Goal: Navigation & Orientation: Understand site structure

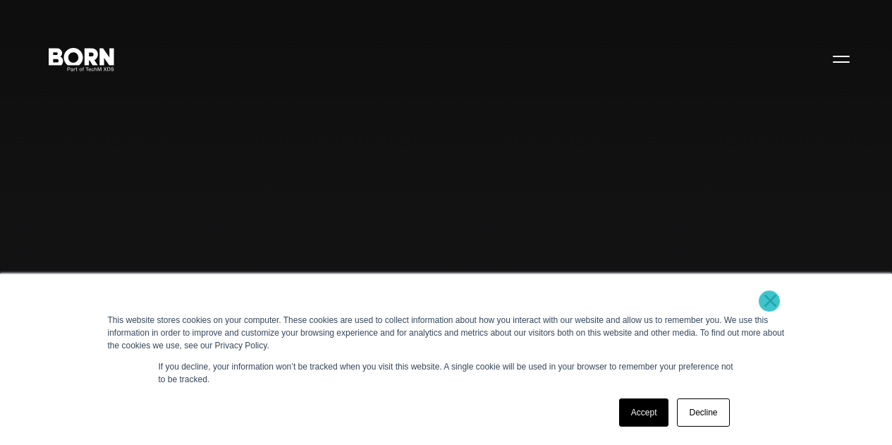
click at [769, 301] on link "×" at bounding box center [770, 300] width 17 height 13
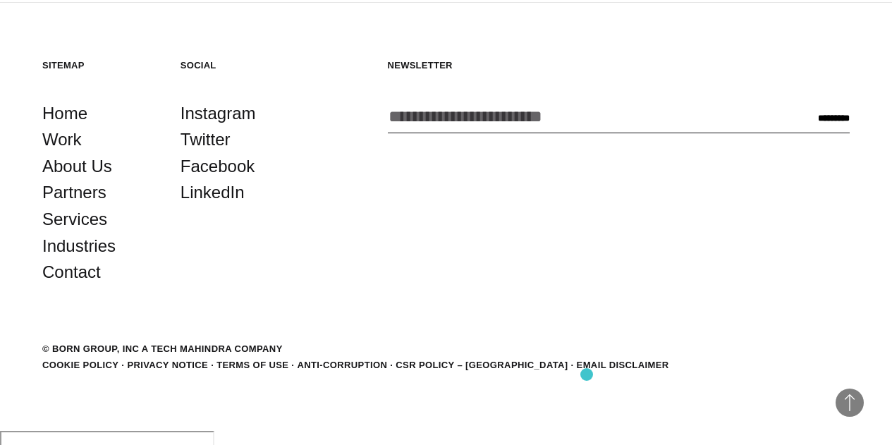
scroll to position [3376, 0]
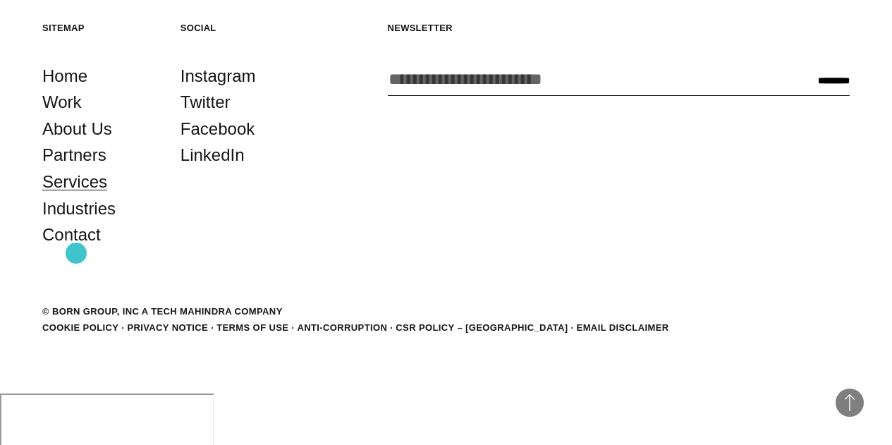
click at [76, 195] on link "Services" at bounding box center [74, 181] width 65 height 27
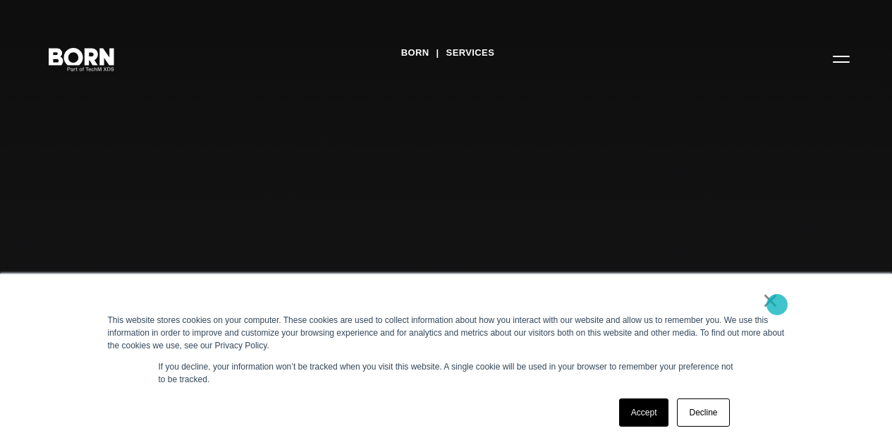
click at [777, 304] on link "×" at bounding box center [770, 300] width 17 height 13
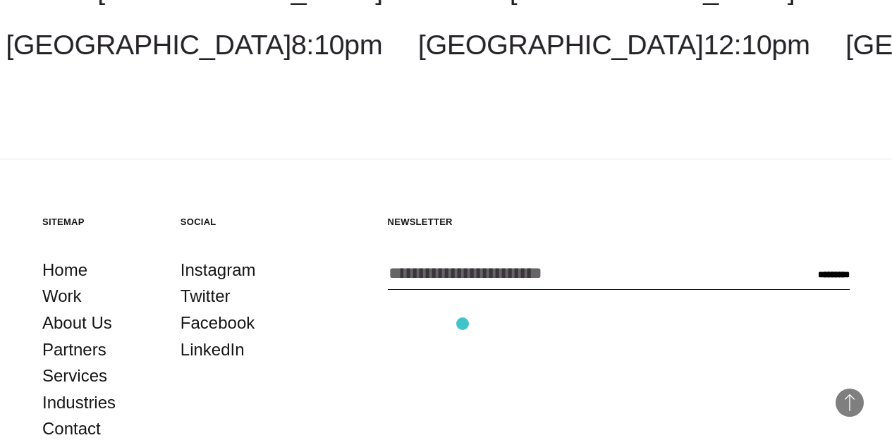
scroll to position [2885, 0]
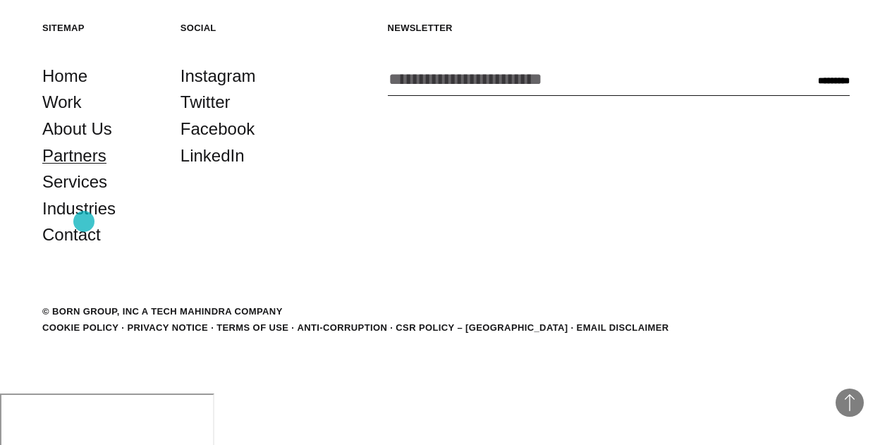
click at [84, 169] on link "Partners" at bounding box center [74, 155] width 64 height 27
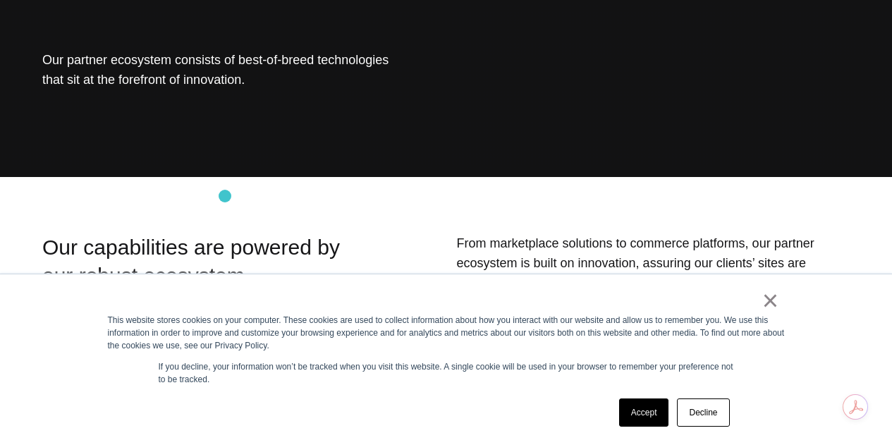
scroll to position [149, 0]
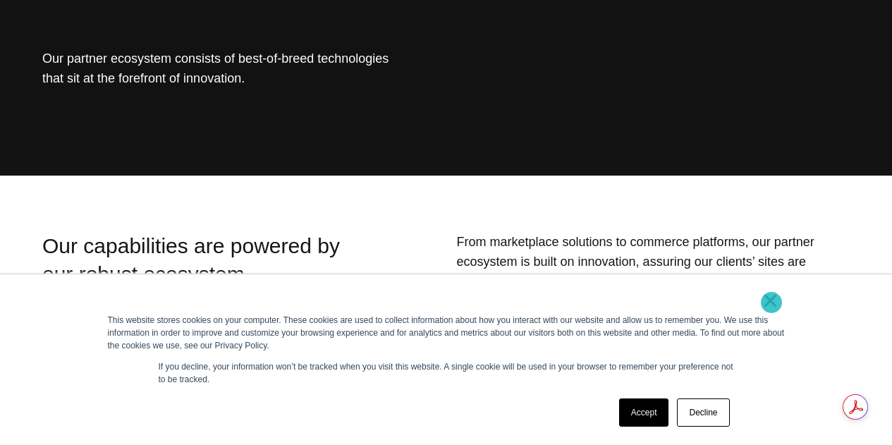
click at [771, 302] on link "×" at bounding box center [770, 300] width 17 height 13
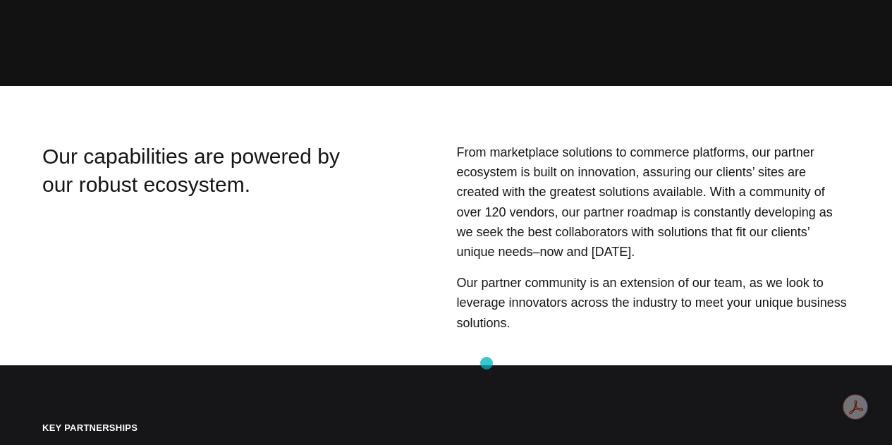
scroll to position [0, 0]
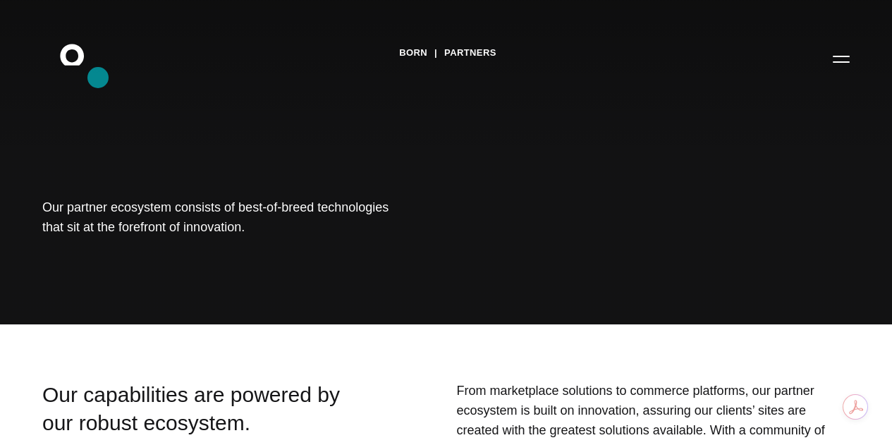
click at [98, 77] on icon ".st0{display:none;} .st1{display:inline;} .st2{font-family:'HelveticaNeue-Mediu…" at bounding box center [82, 58] width 90 height 37
